Goal: Task Accomplishment & Management: Manage account settings

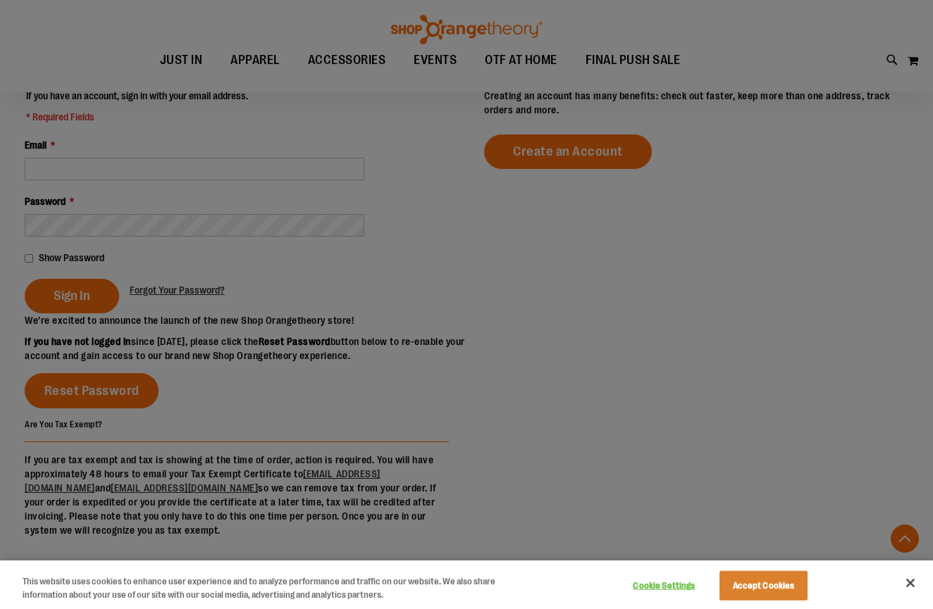
scroll to position [321, 0]
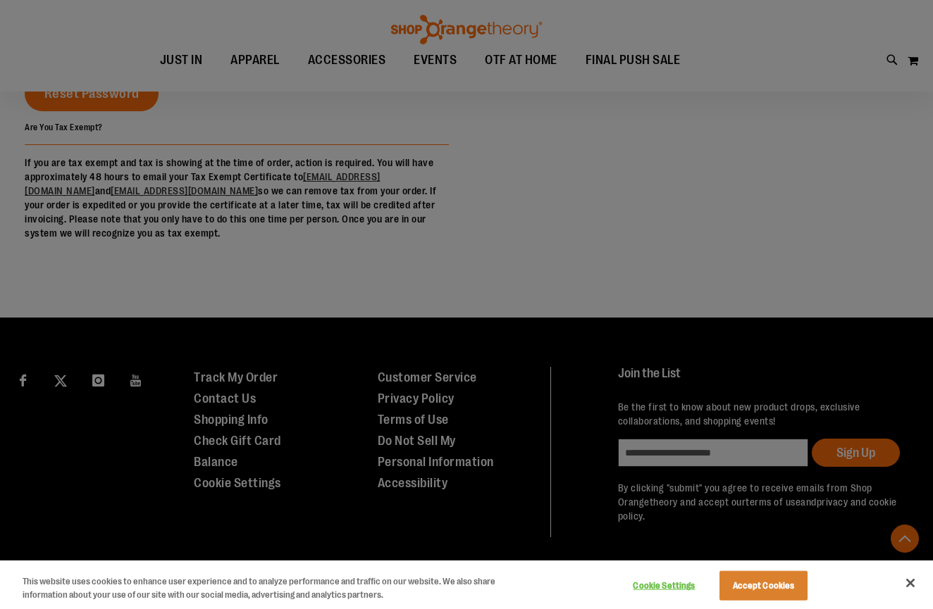
click at [791, 585] on button "Accept Cookies" at bounding box center [763, 586] width 88 height 30
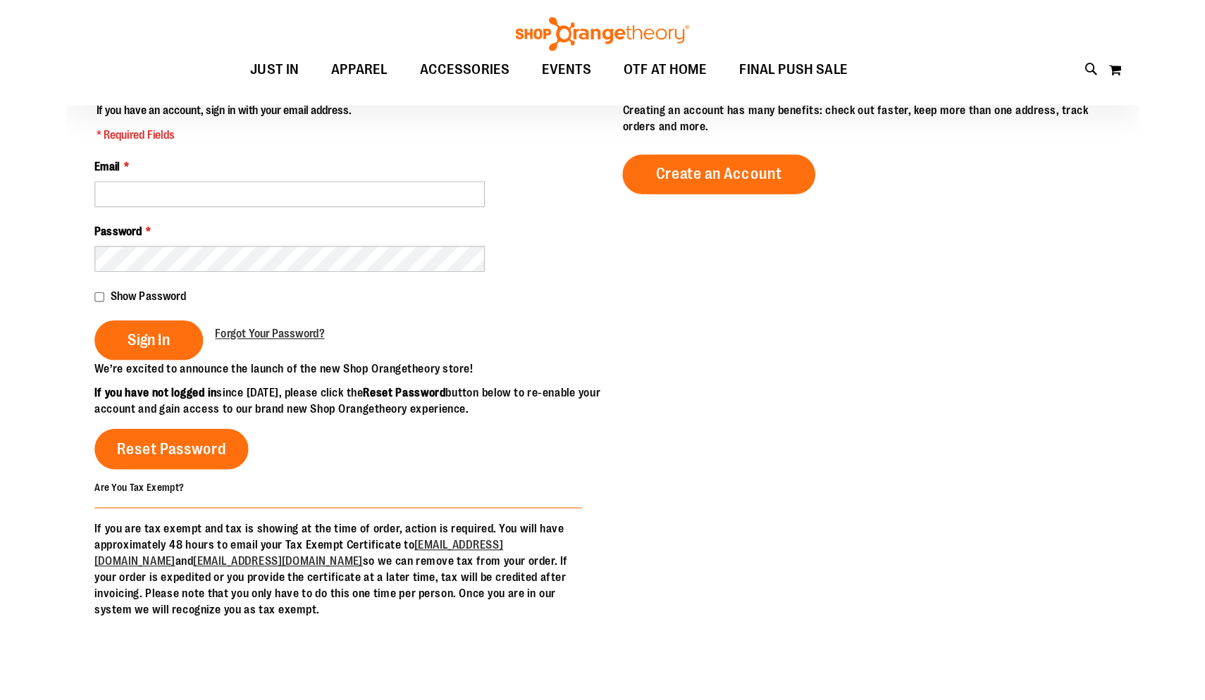
scroll to position [0, 0]
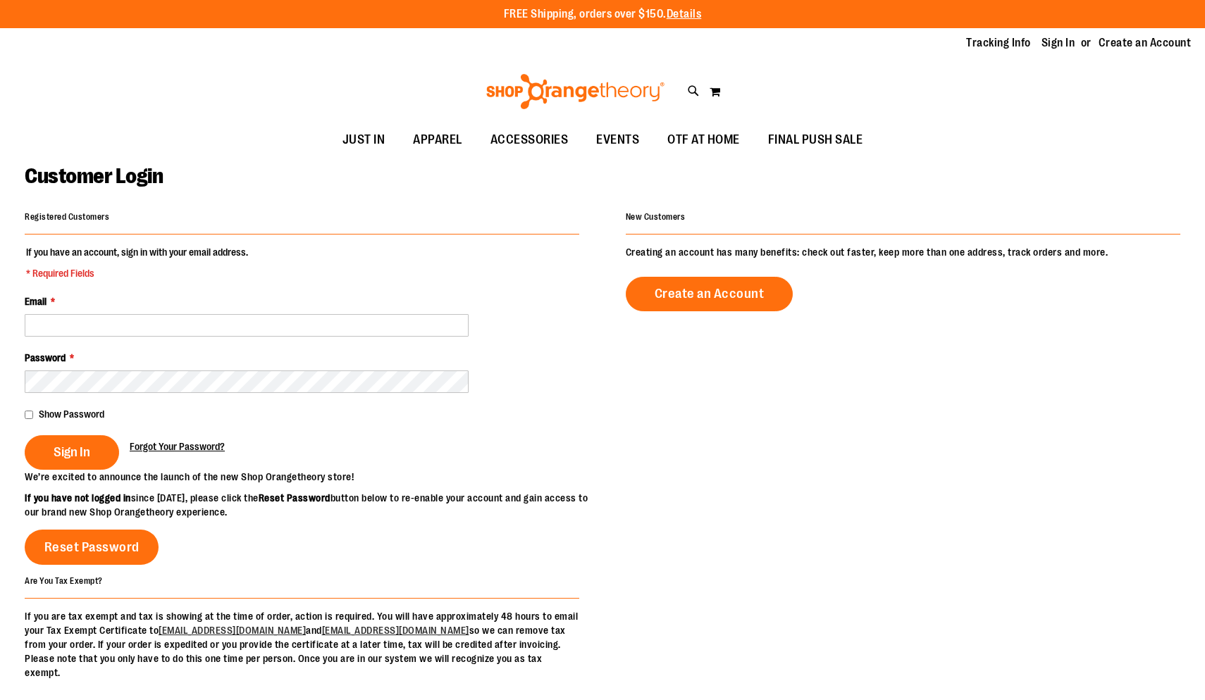
click at [199, 445] on span "Forgot Your Password?" at bounding box center [177, 446] width 95 height 11
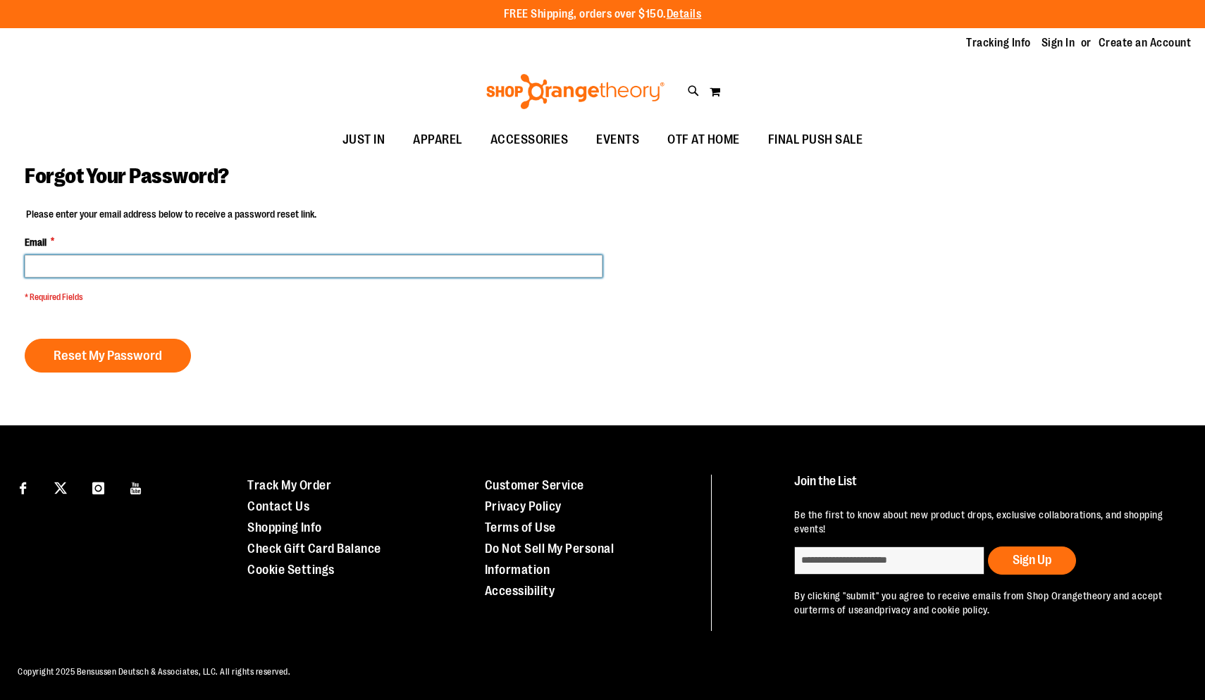
click at [177, 264] on input "Email *" at bounding box center [314, 266] width 578 height 23
type input "**********"
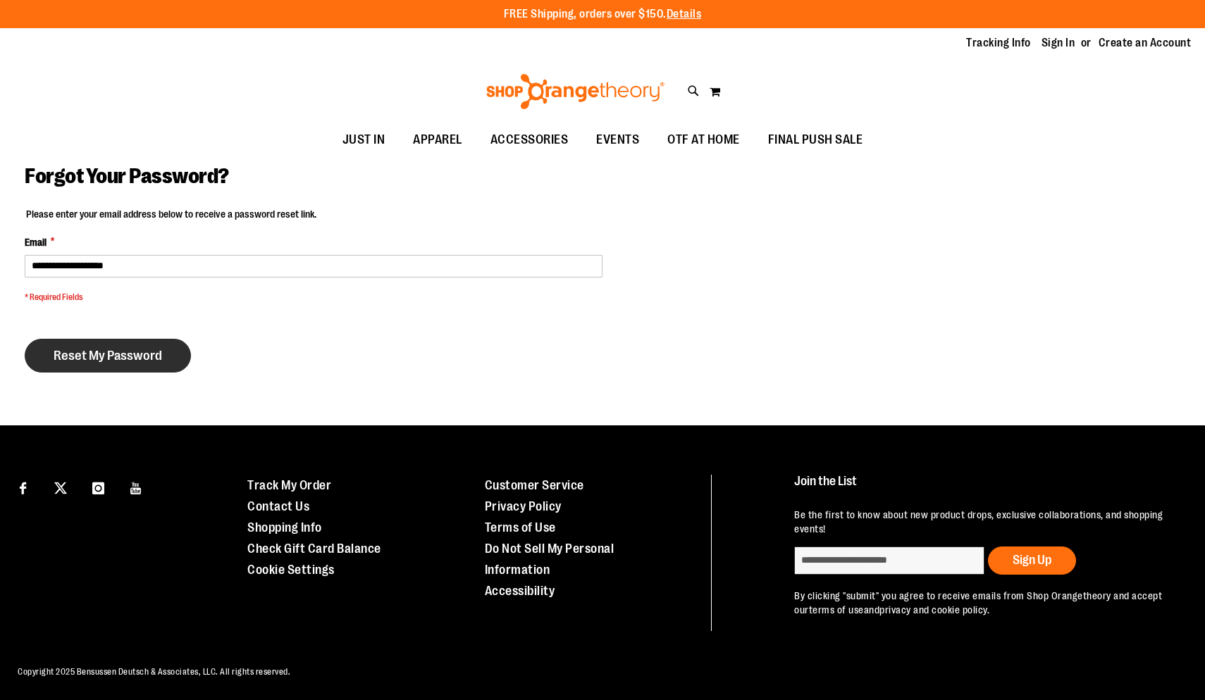
click at [71, 356] on span "Reset My Password" at bounding box center [108, 355] width 108 height 15
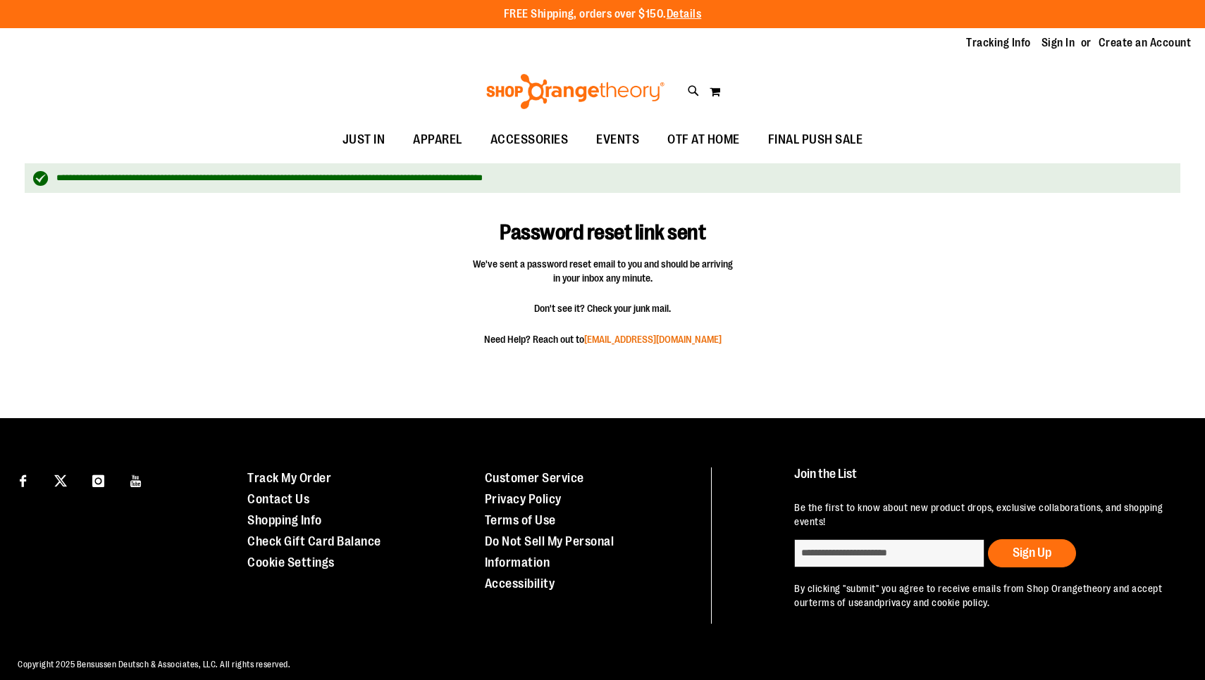
drag, startPoint x: 738, startPoint y: 343, endPoint x: 589, endPoint y: 339, distance: 148.7
click at [589, 339] on fieldset "Password reset link sent We've sent a password reset email to you and should be…" at bounding box center [602, 281] width 329 height 163
copy span "[EMAIL_ADDRESS][DOMAIN_NAME]"
